Goal: Navigation & Orientation: Find specific page/section

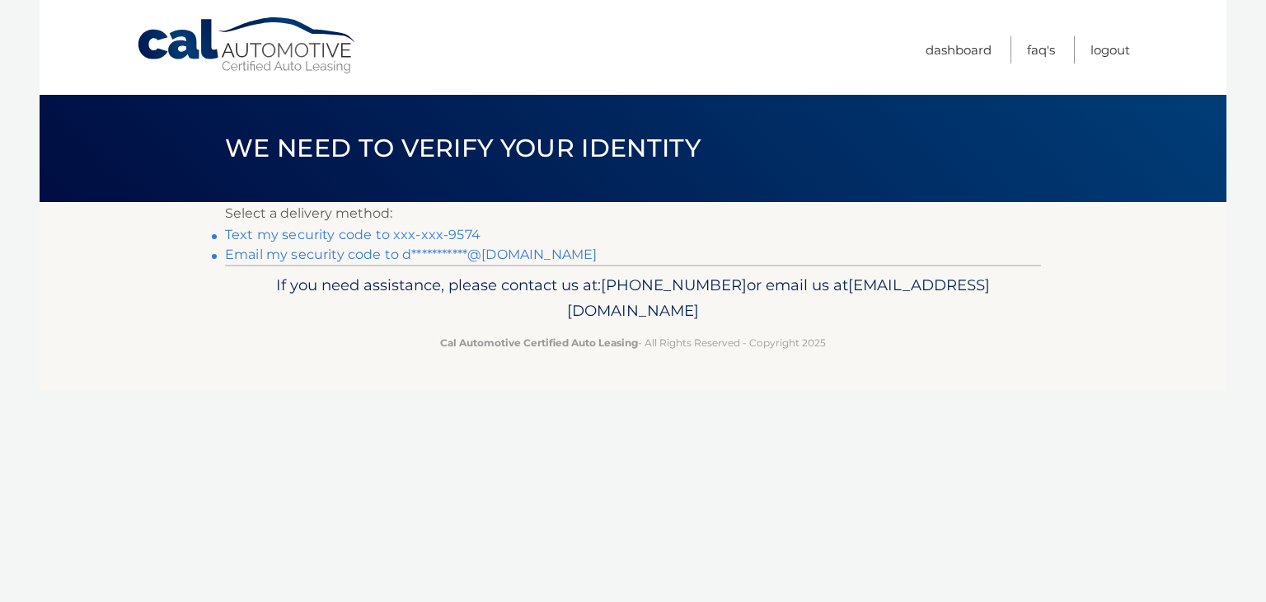
click at [452, 234] on link "Text my security code to xxx-xxx-9574" at bounding box center [352, 235] width 255 height 16
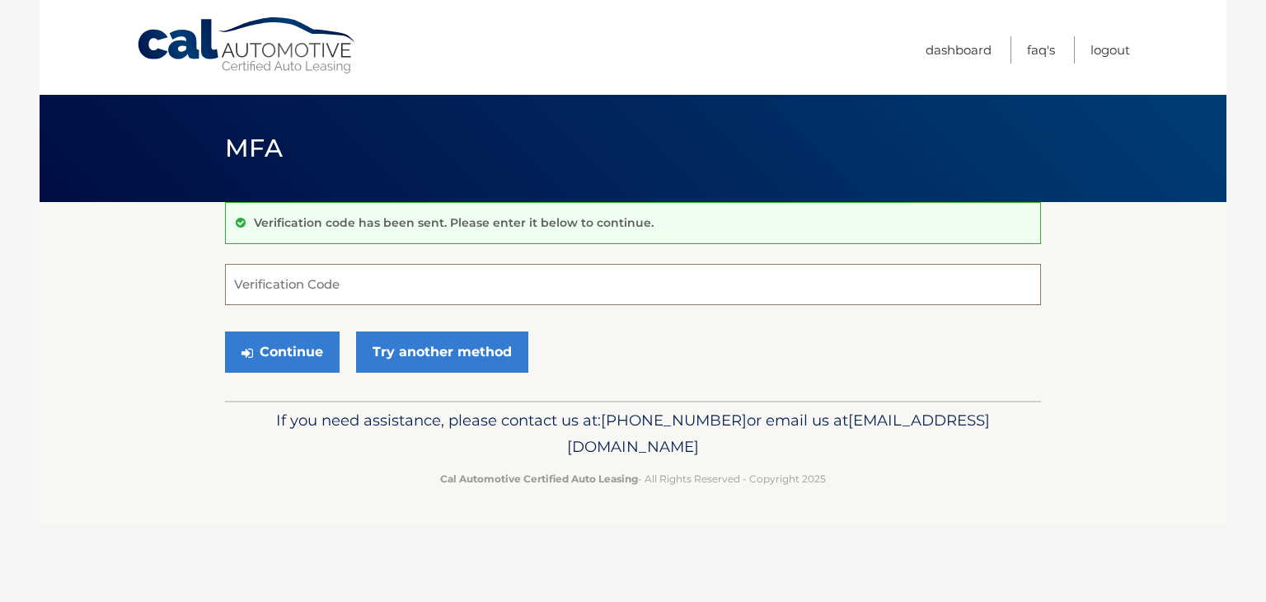
click at [361, 280] on input "Verification Code" at bounding box center [633, 284] width 816 height 41
type input "066493"
click at [293, 345] on button "Continue" at bounding box center [282, 351] width 115 height 41
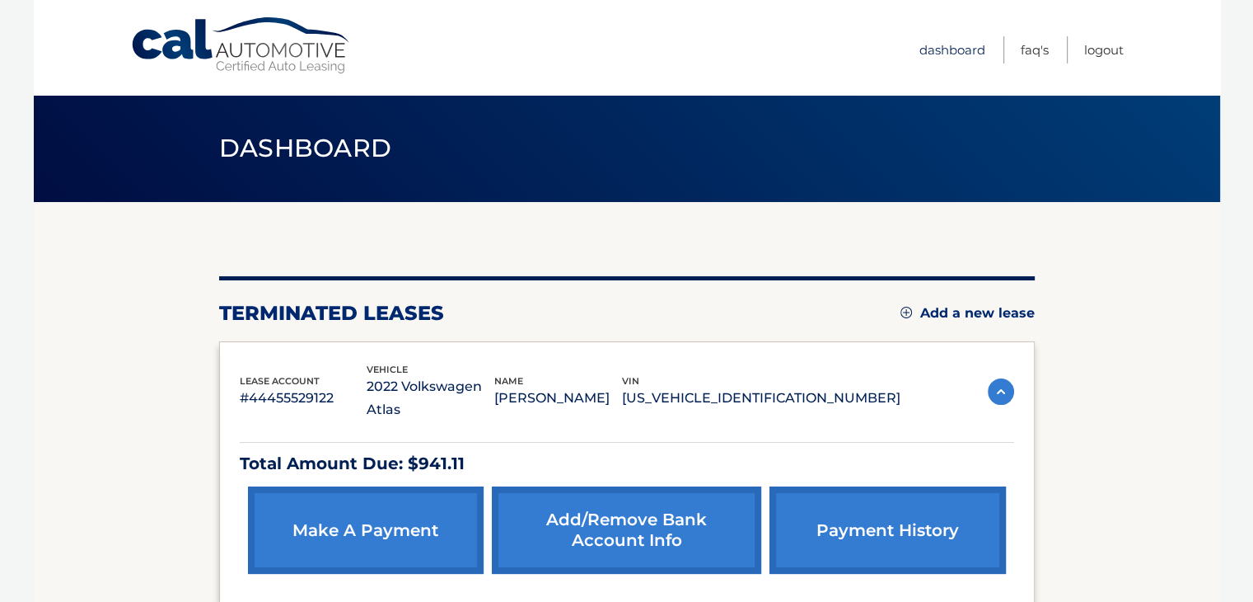
click at [945, 48] on link "Dashboard" at bounding box center [953, 49] width 66 height 27
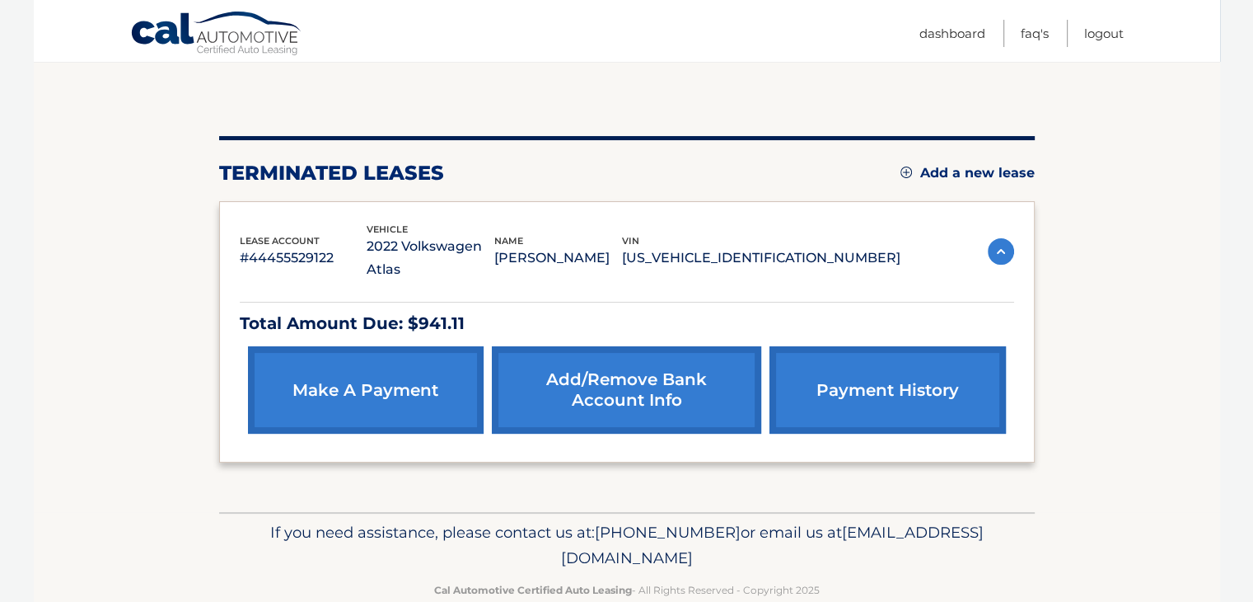
scroll to position [151, 0]
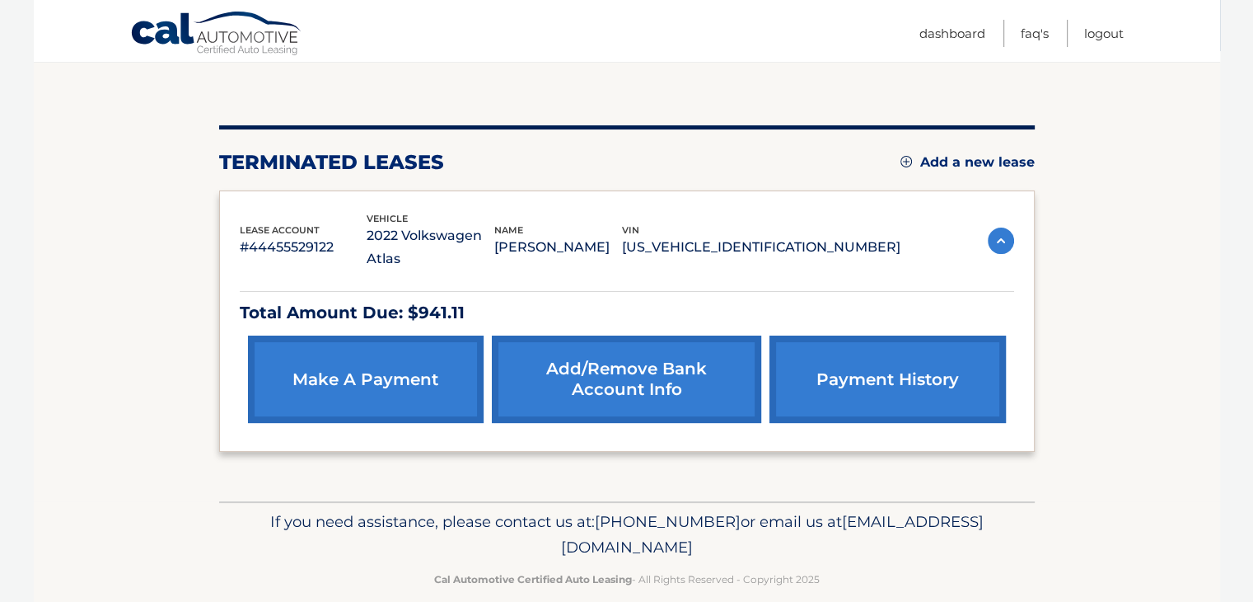
click at [999, 234] on img at bounding box center [1001, 240] width 26 height 26
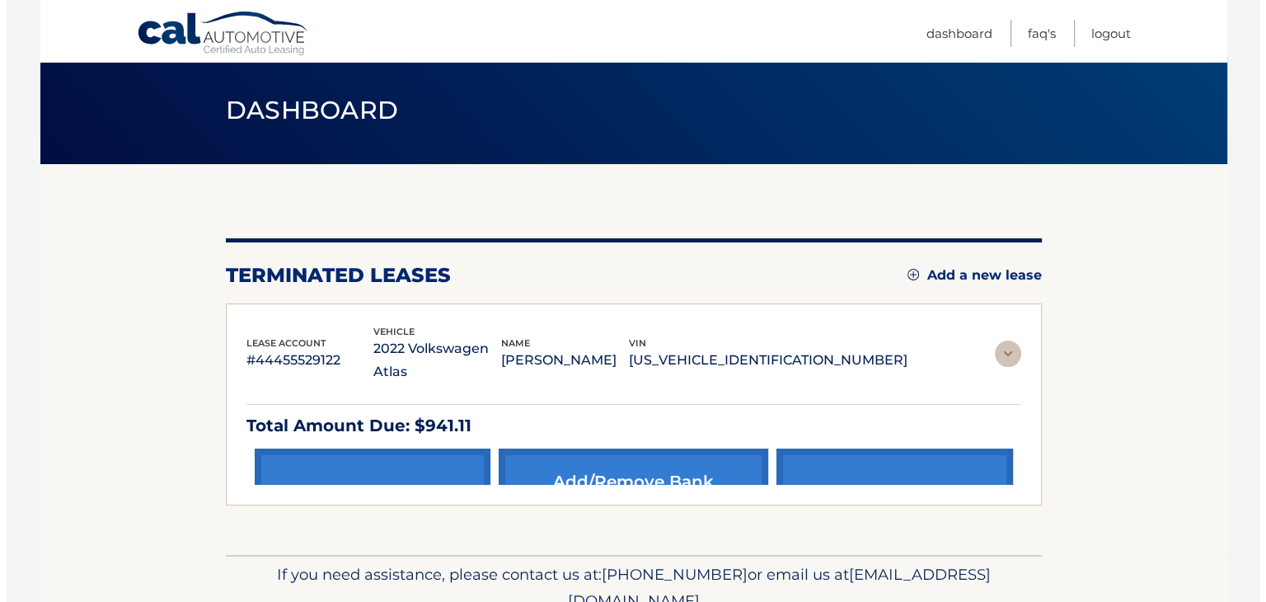
scroll to position [0, 0]
